Goal: Find specific page/section: Find specific page/section

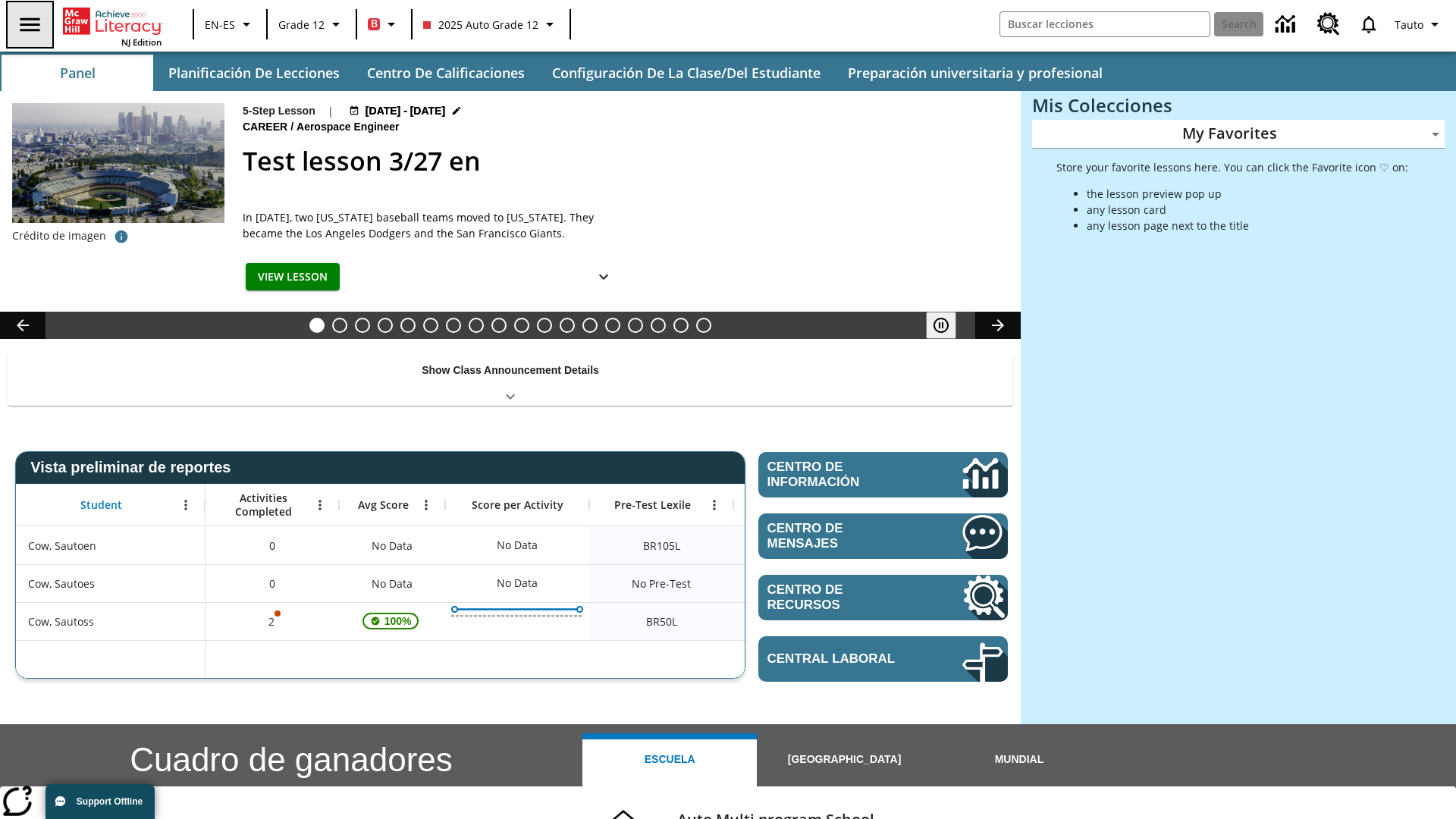
click at [28, 24] on icon "Abrir el menú lateral" at bounding box center [29, 24] width 19 height 14
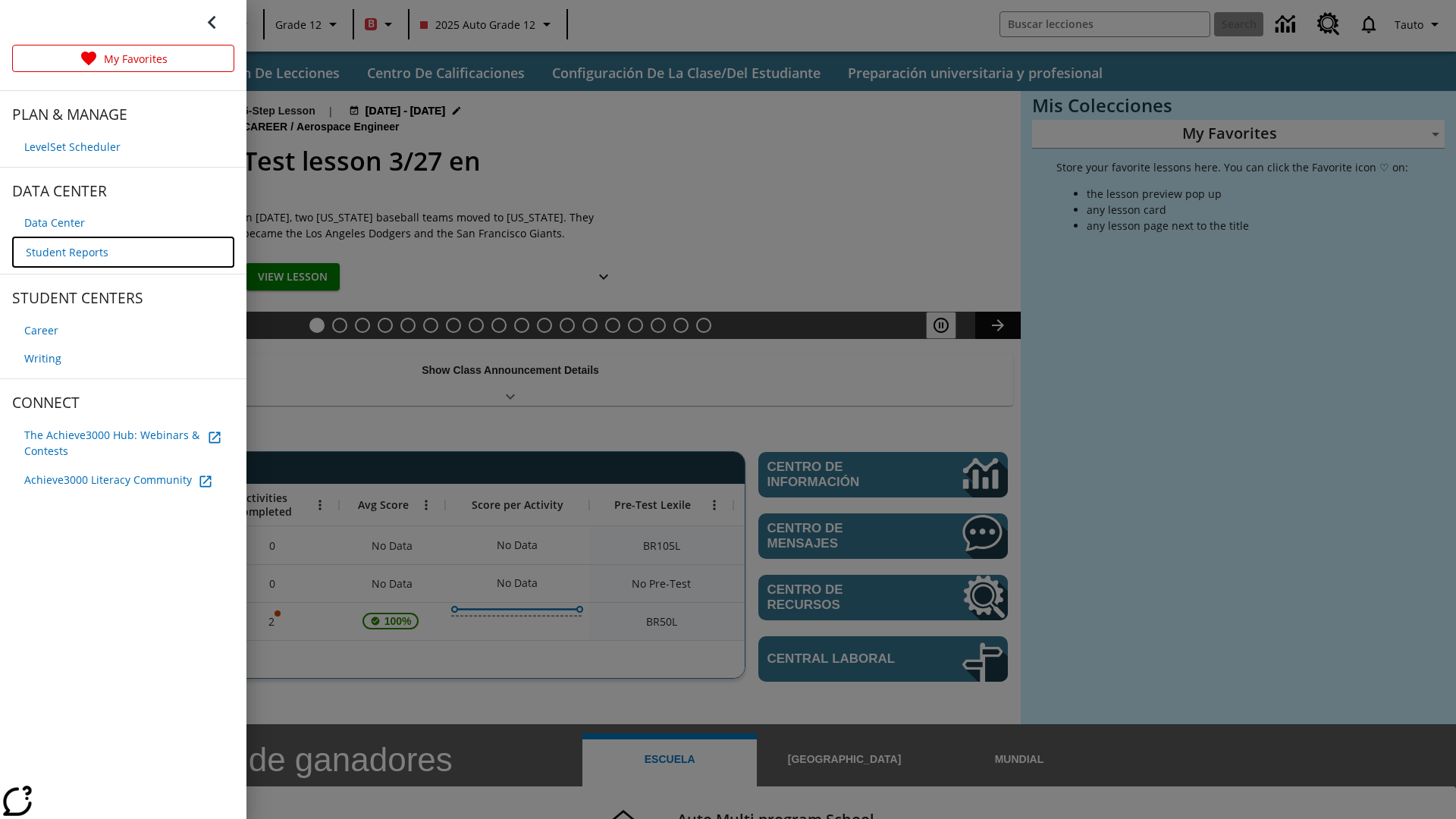
click at [65, 250] on span "Student Reports" at bounding box center [67, 252] width 82 height 16
